Goal: Book appointment/travel/reservation

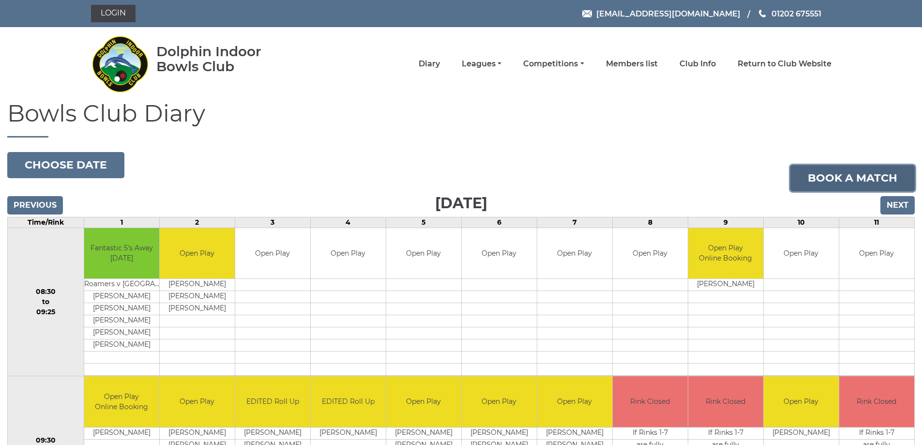
click at [840, 173] on link "Book a match" at bounding box center [852, 178] width 124 height 26
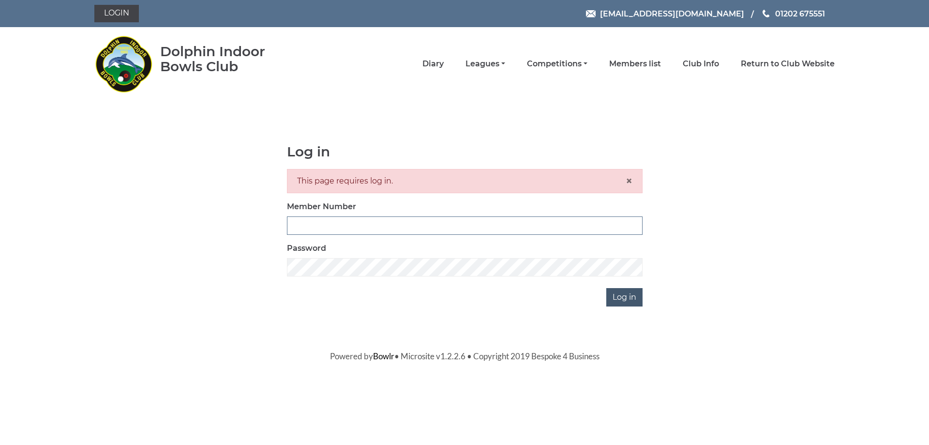
type input "3279"
click at [627, 297] on input "Log in" at bounding box center [624, 297] width 36 height 18
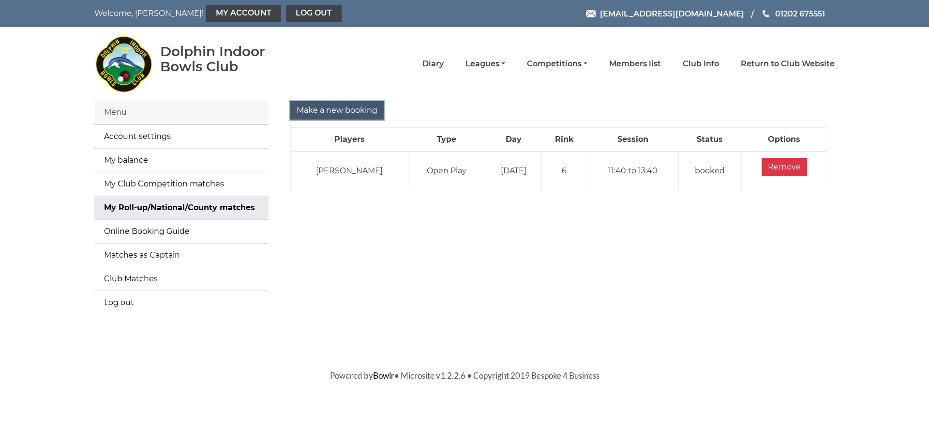
click at [332, 112] on input "Make a new booking" at bounding box center [336, 110] width 93 height 18
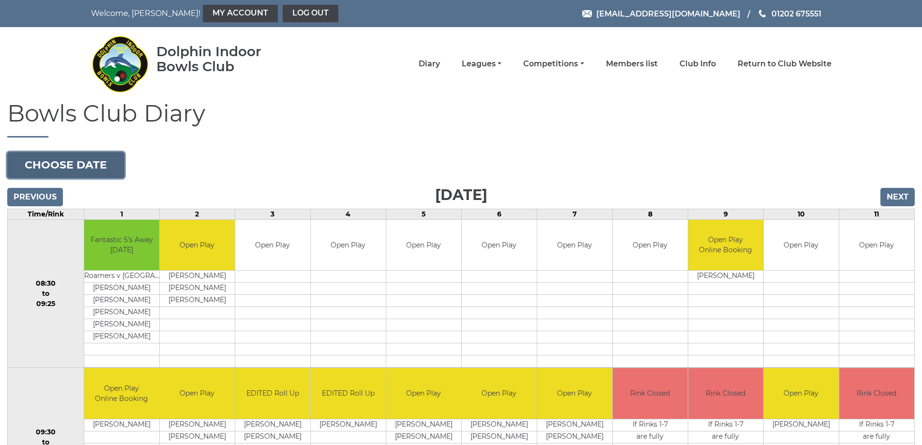
click at [87, 160] on button "Choose date" at bounding box center [65, 165] width 117 height 26
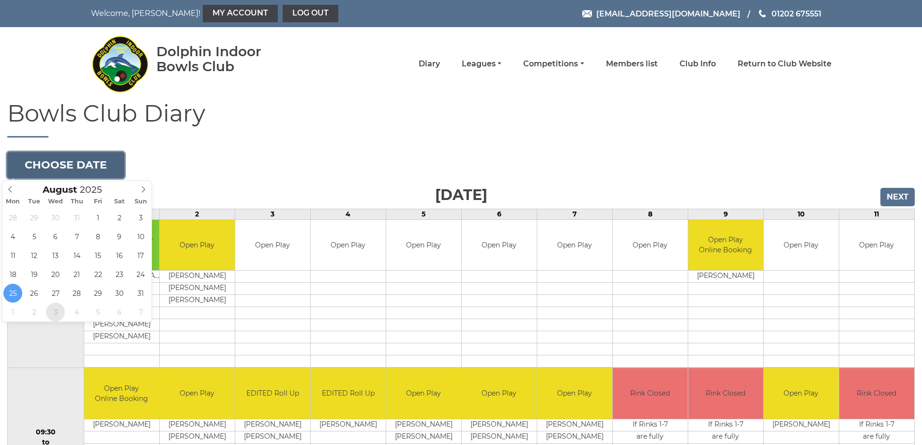
type input "[DATE]"
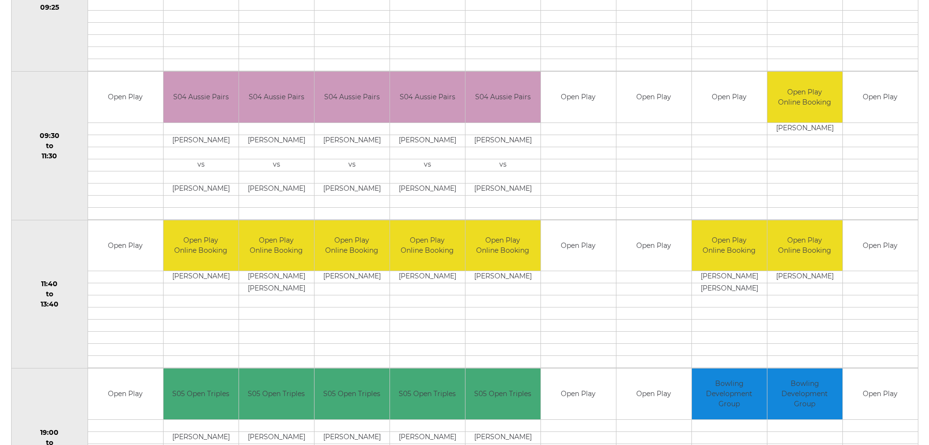
scroll to position [298, 0]
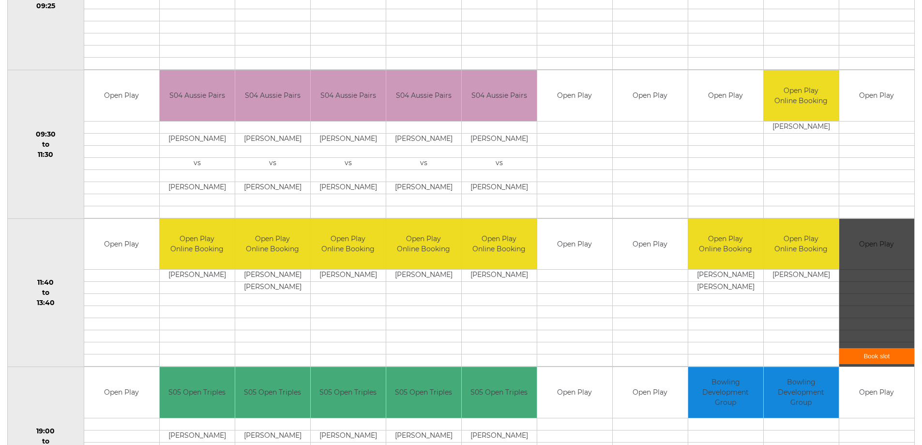
click at [882, 358] on link "Book slot" at bounding box center [876, 356] width 75 height 16
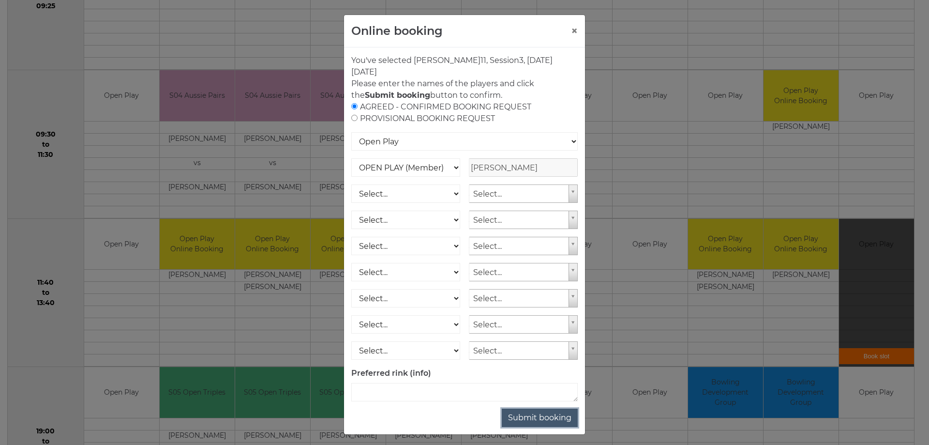
click at [546, 418] on button "Submit booking" at bounding box center [540, 417] width 76 height 18
